Goal: Navigation & Orientation: Find specific page/section

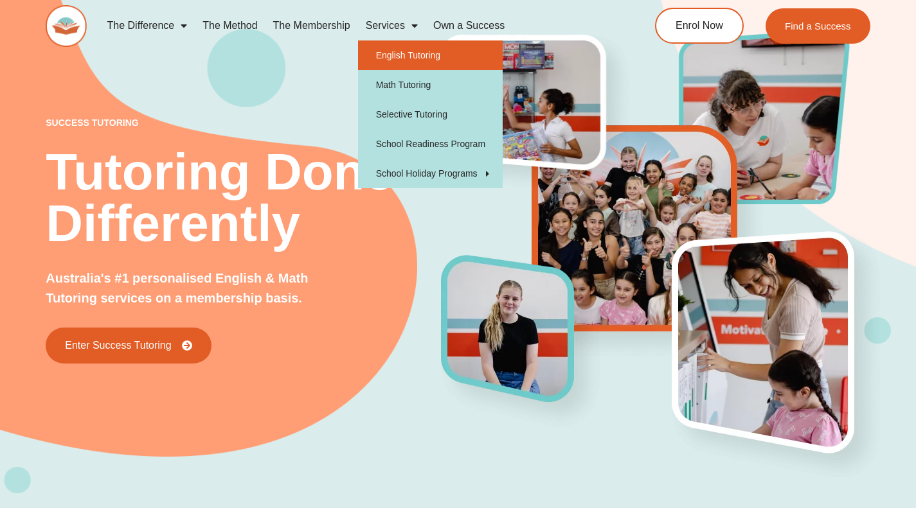
click at [396, 55] on link "English Tutoring" at bounding box center [430, 55] width 145 height 30
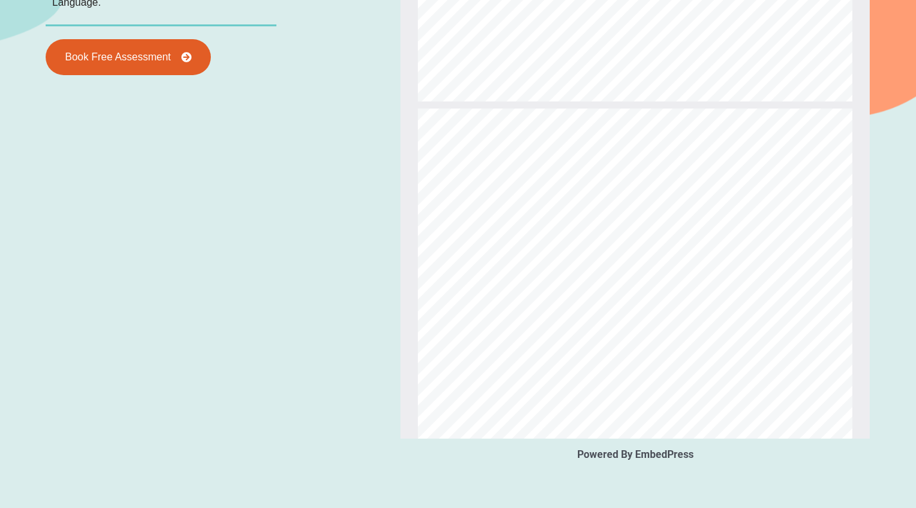
scroll to position [1625, 0]
type input "*"
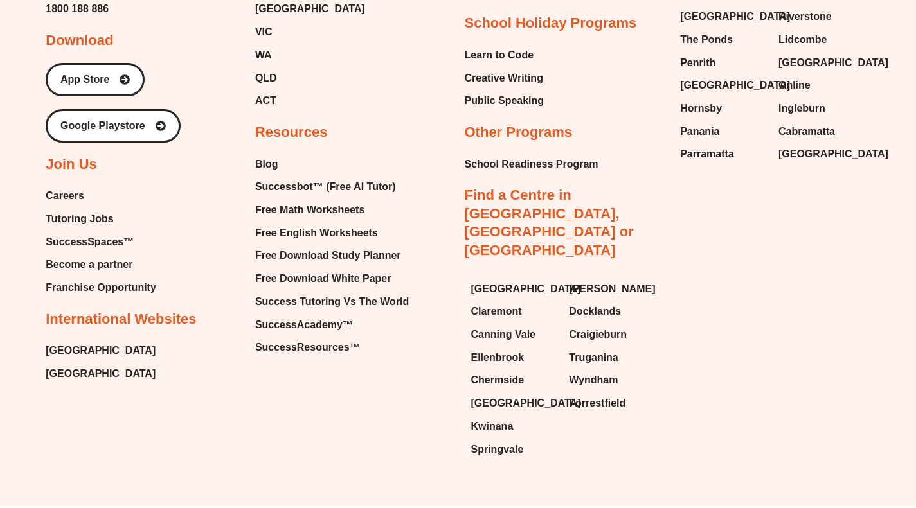
scroll to position [5057, 0]
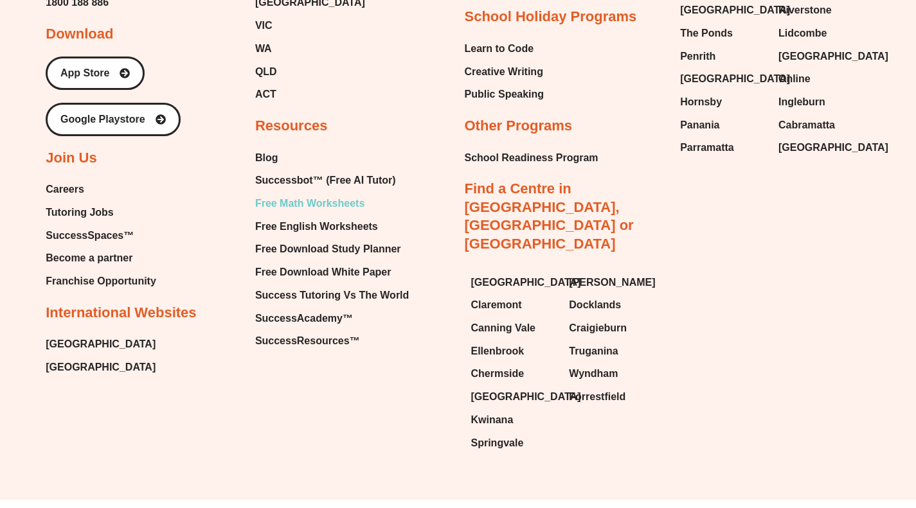
click at [310, 203] on span "Free Math Worksheets" at bounding box center [309, 203] width 109 height 19
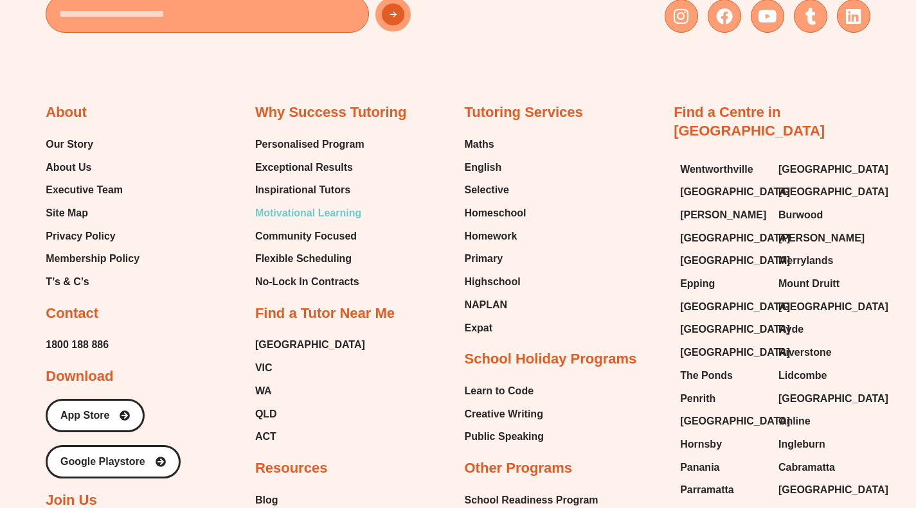
scroll to position [4714, 0]
click at [484, 216] on span "Homeschool" at bounding box center [496, 213] width 62 height 19
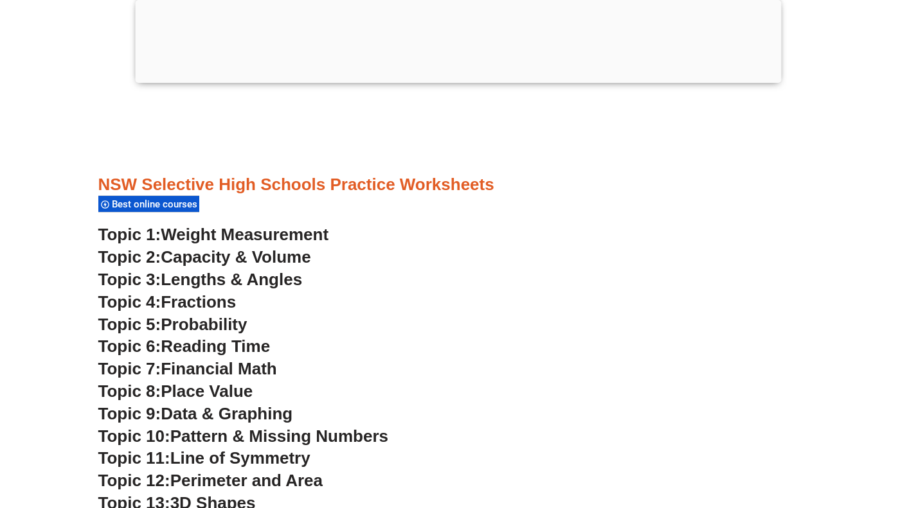
scroll to position [3256, 0]
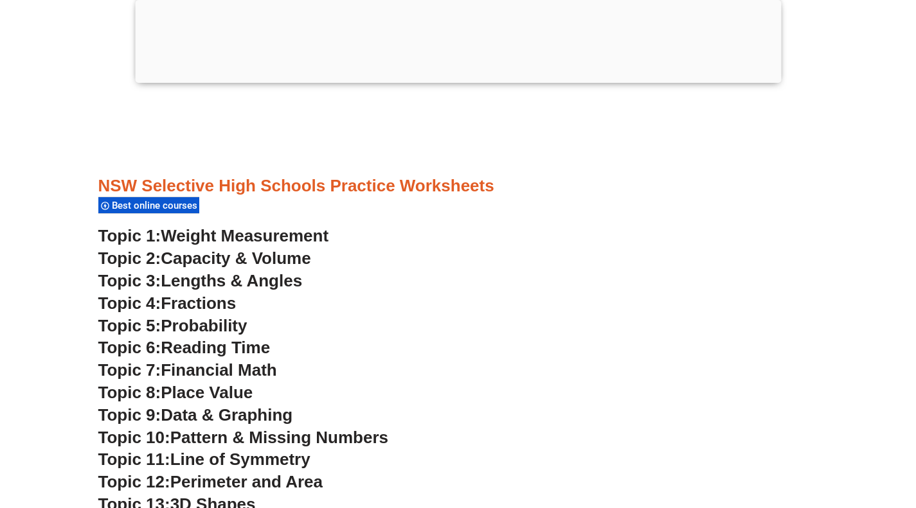
click at [131, 240] on span "Topic 1:" at bounding box center [129, 235] width 63 height 19
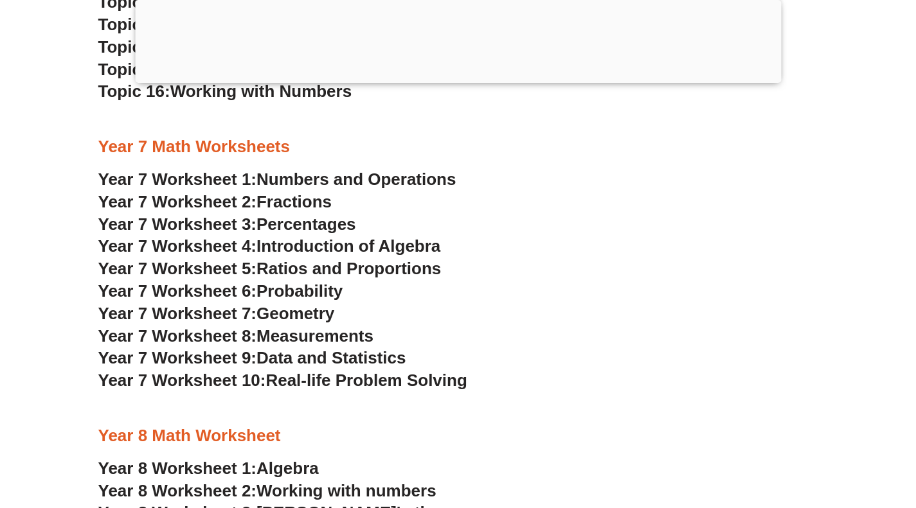
scroll to position [3735, 0]
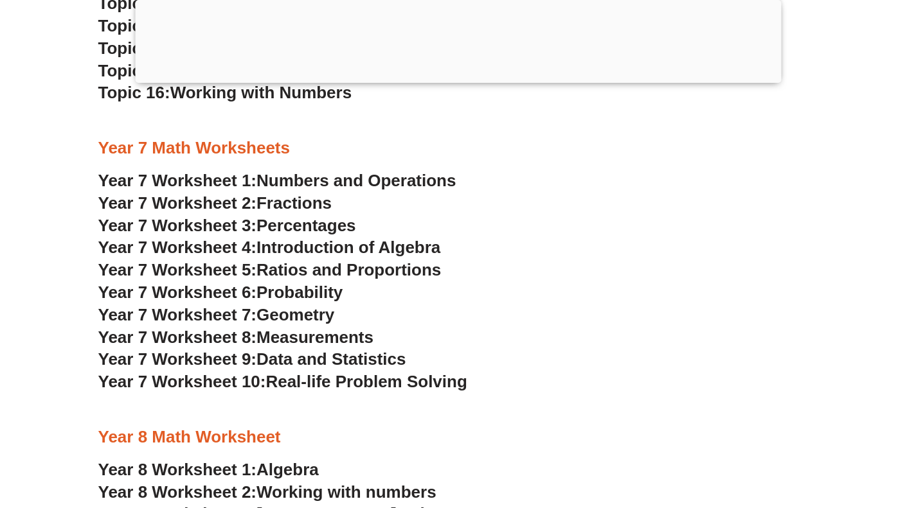
click at [205, 381] on span "Year 7 Worksheet 10:" at bounding box center [182, 381] width 168 height 19
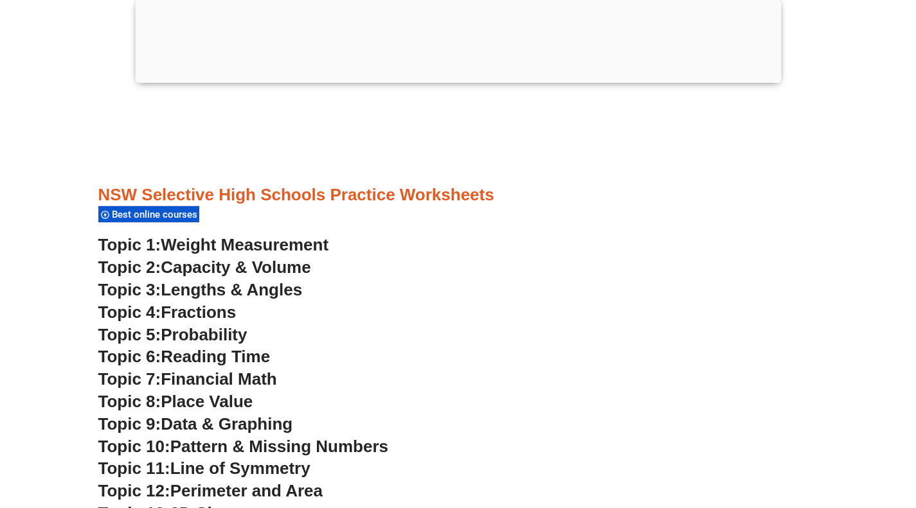
scroll to position [3256, 0]
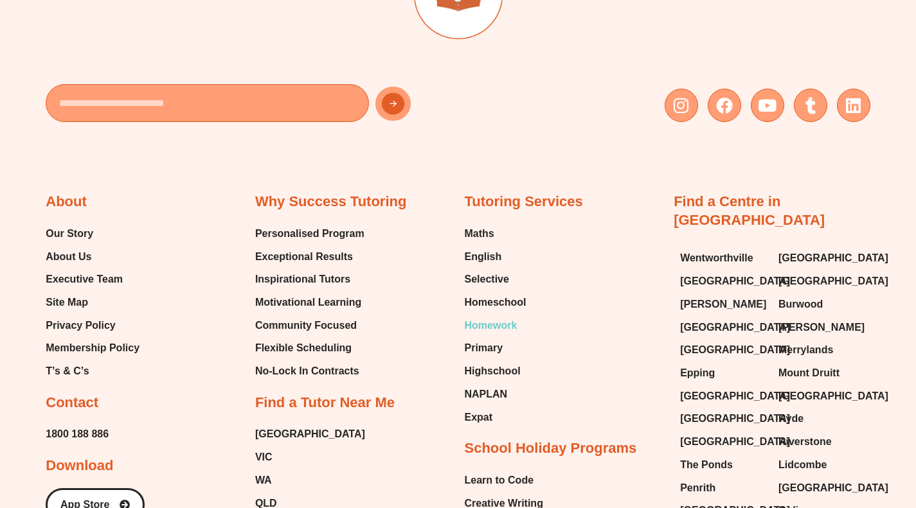
scroll to position [5988, 0]
click at [476, 271] on span "Selective" at bounding box center [487, 280] width 44 height 19
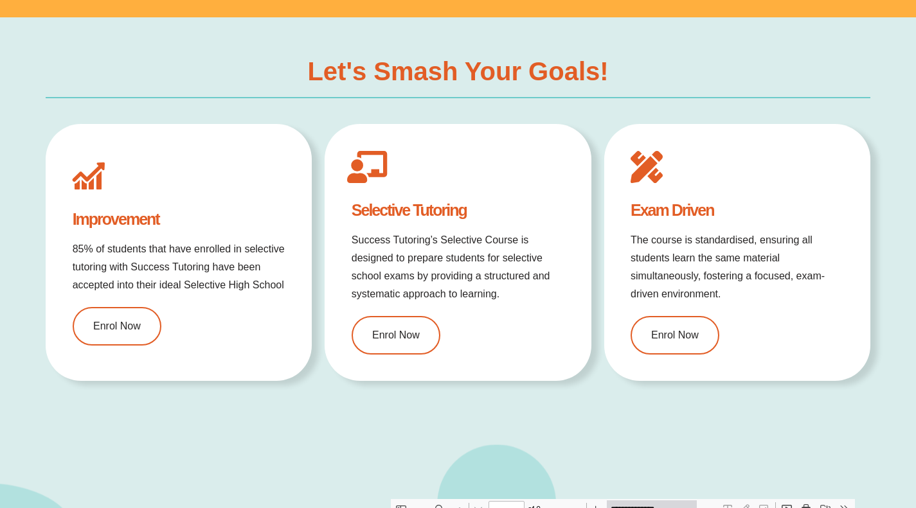
type input "*"
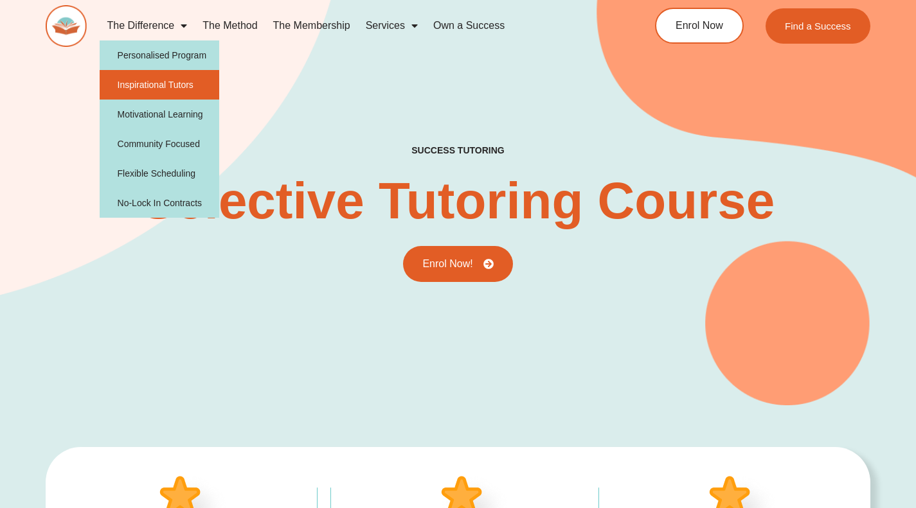
click at [157, 82] on link "Inspirational Tutors" at bounding box center [160, 85] width 120 height 30
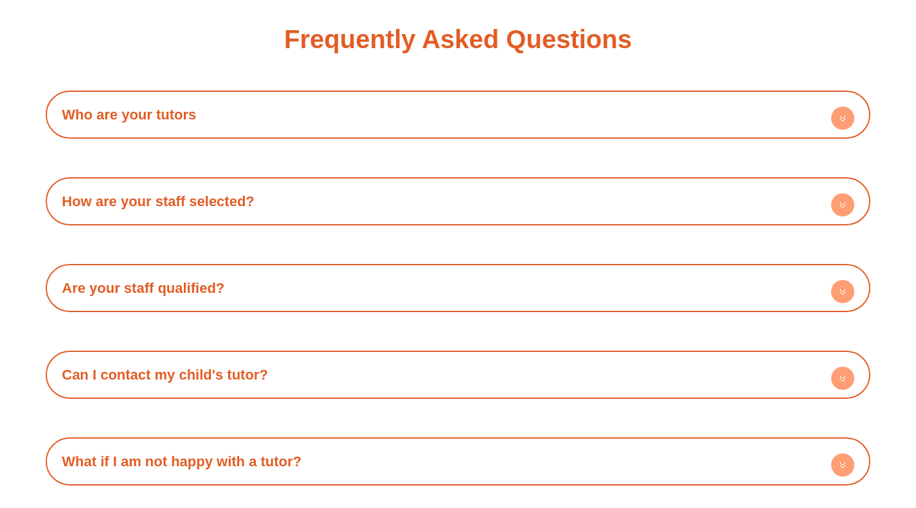
scroll to position [2178, 0]
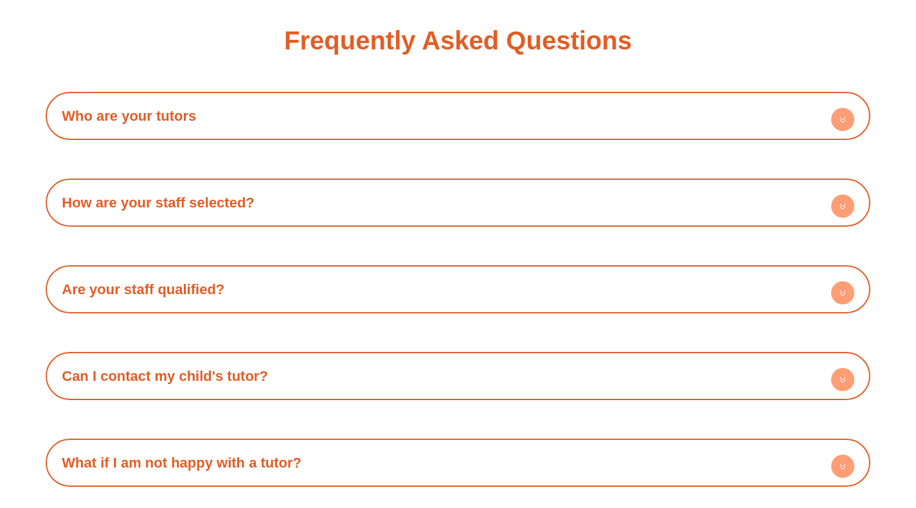
click at [242, 114] on h4 "Who are your tutors" at bounding box center [458, 115] width 812 height 35
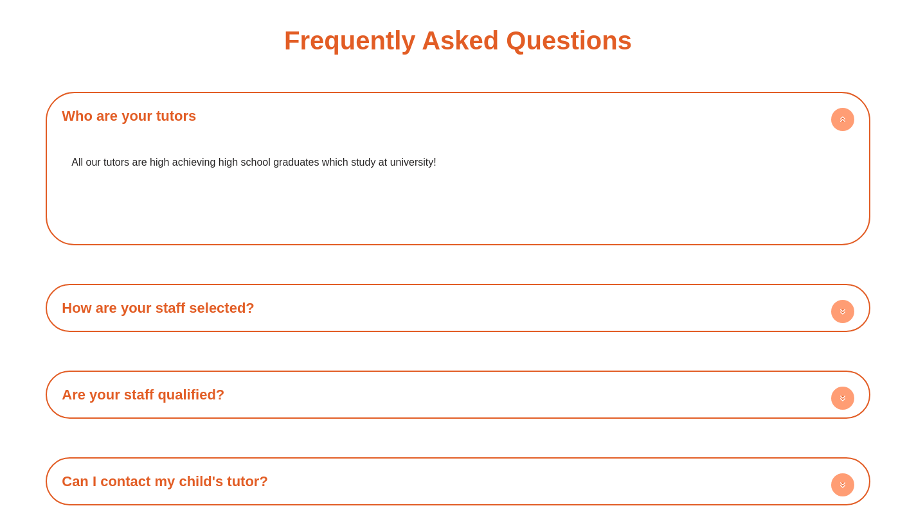
click at [217, 298] on h4 "How are your staff selected?" at bounding box center [458, 308] width 812 height 35
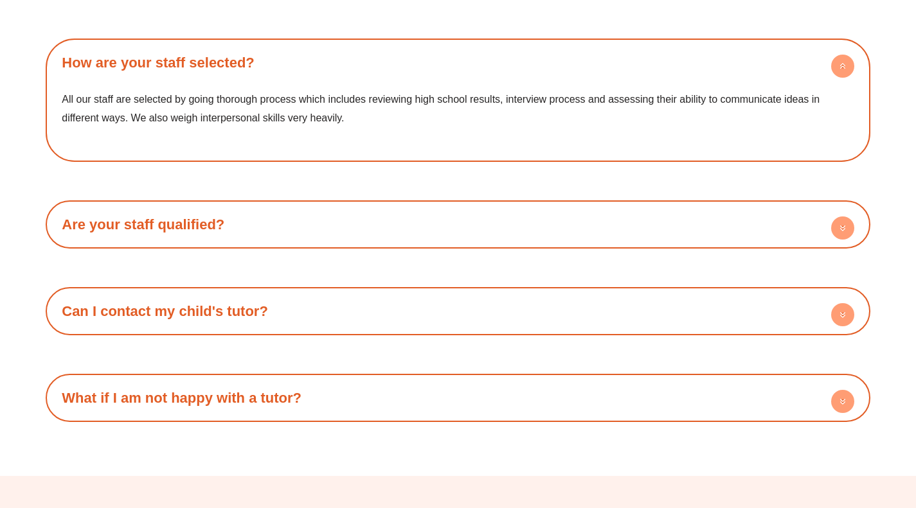
scroll to position [2424, 0]
click at [231, 218] on h4 "Are your staff qualified?" at bounding box center [458, 223] width 812 height 35
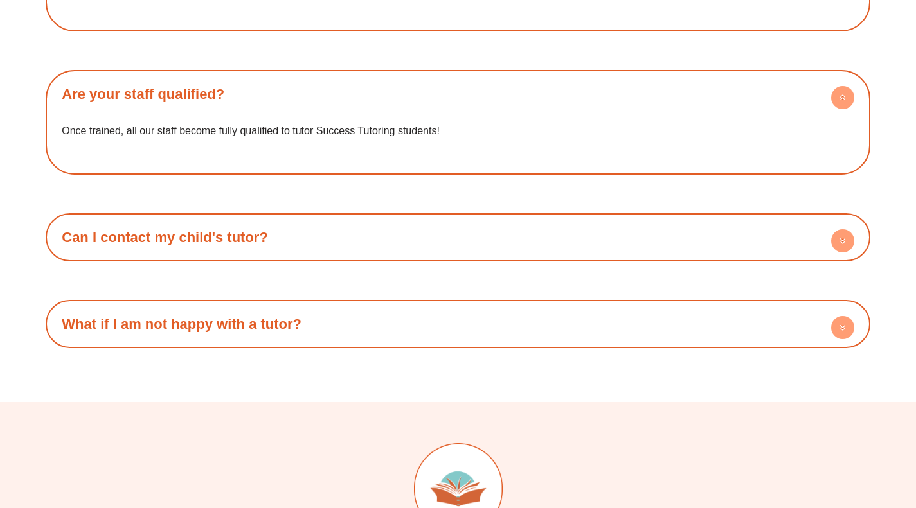
scroll to position [2554, 0]
click at [219, 232] on h4 "Can I contact my child's tutor?" at bounding box center [458, 236] width 812 height 35
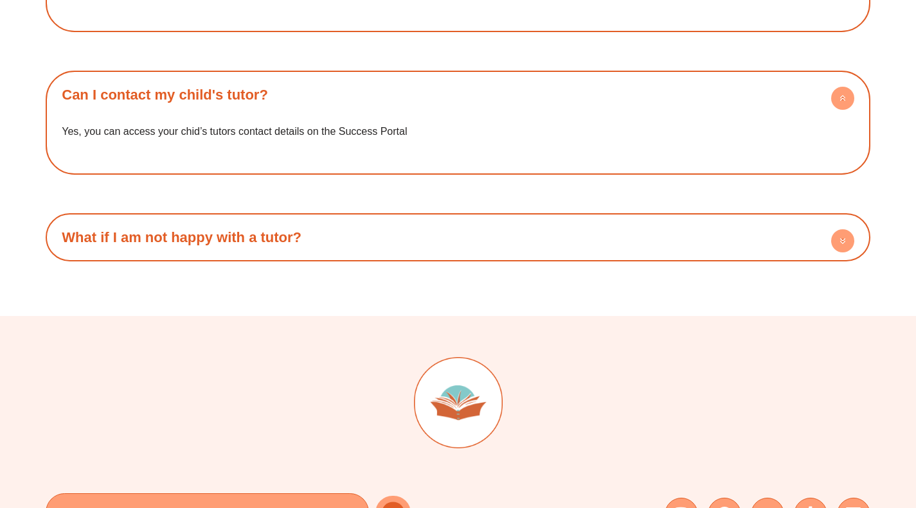
scroll to position [2697, 0]
click at [232, 226] on h4 "What if I am not happy with a tutor?" at bounding box center [458, 236] width 812 height 35
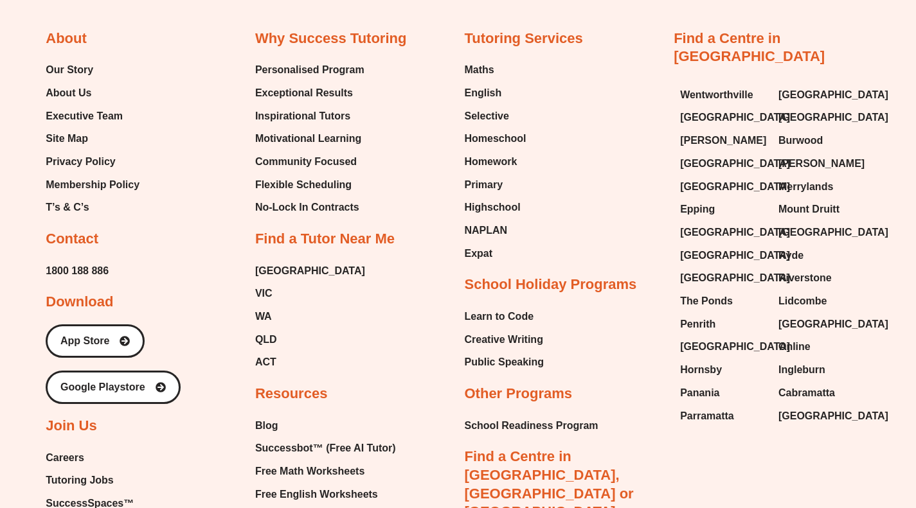
scroll to position [3345, 0]
click at [485, 220] on span "NAPLAN" at bounding box center [486, 229] width 43 height 19
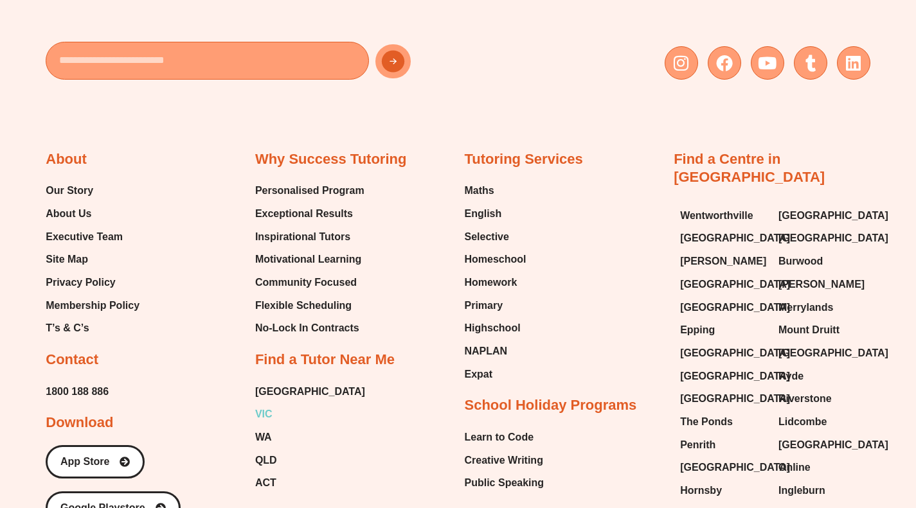
scroll to position [6991, 0]
click at [264, 382] on span "[GEOGRAPHIC_DATA]" at bounding box center [310, 391] width 110 height 19
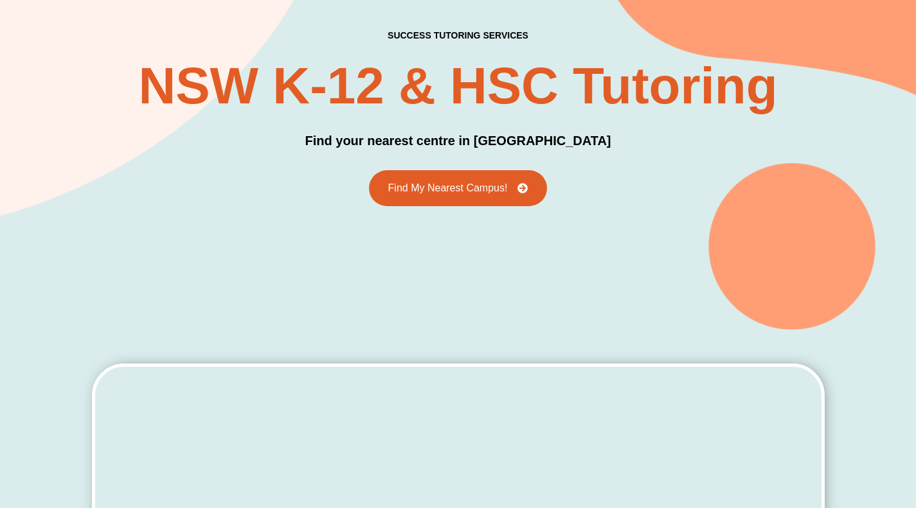
scroll to position [84, 0]
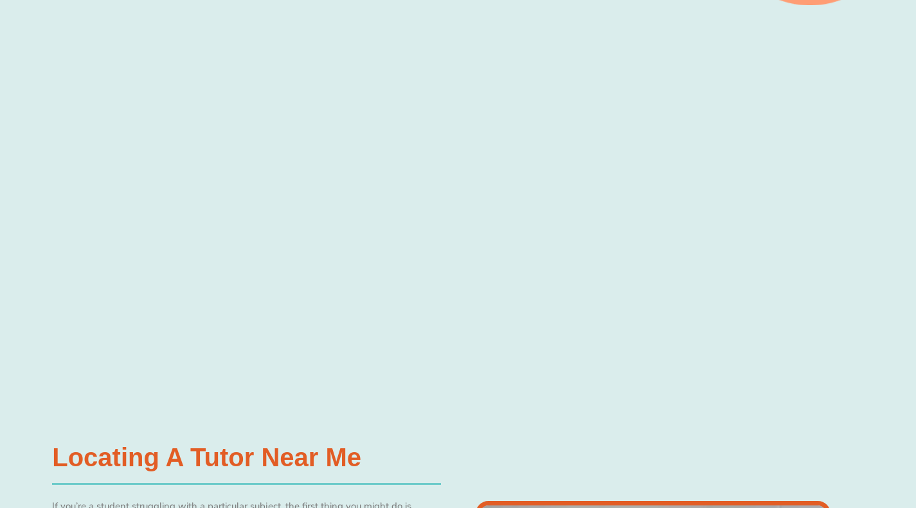
scroll to position [247, 0]
